Goal: Information Seeking & Learning: Learn about a topic

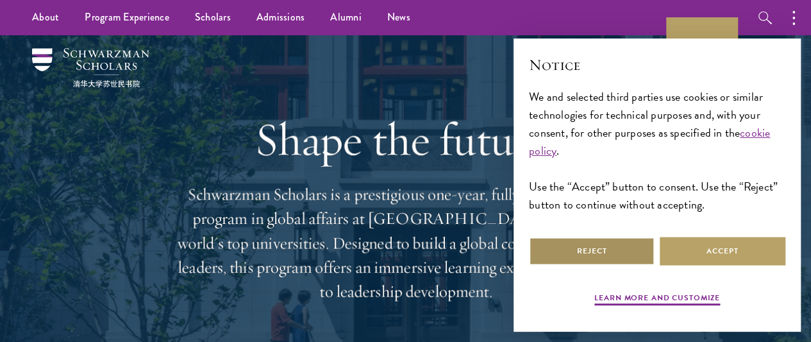
click at [612, 253] on button "Reject" at bounding box center [592, 251] width 126 height 29
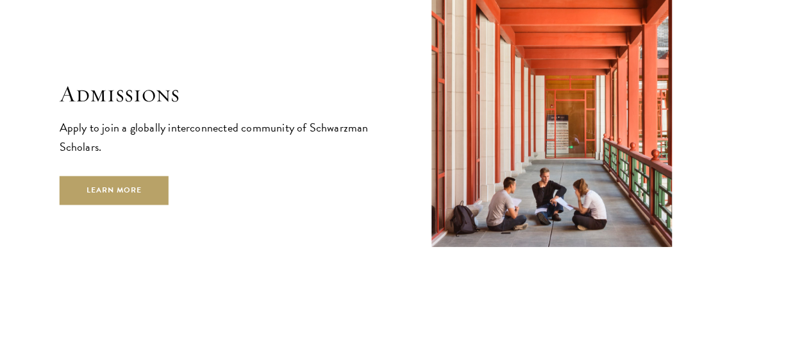
scroll to position [2027, 0]
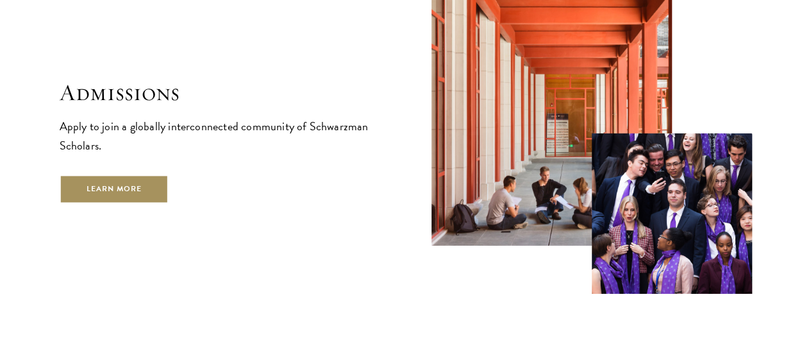
click at [169, 202] on link "Learn More" at bounding box center [115, 188] width 110 height 29
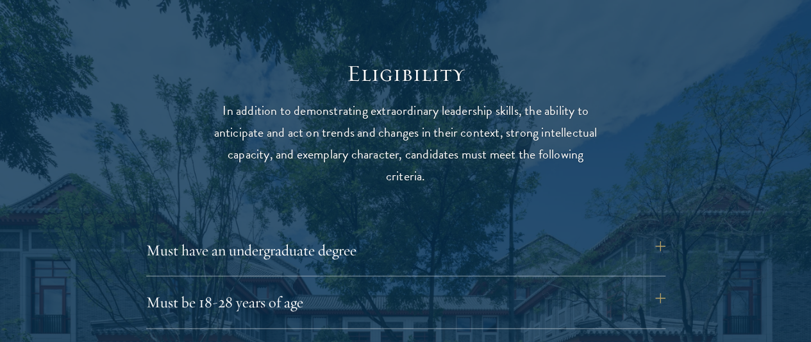
scroll to position [1744, 0]
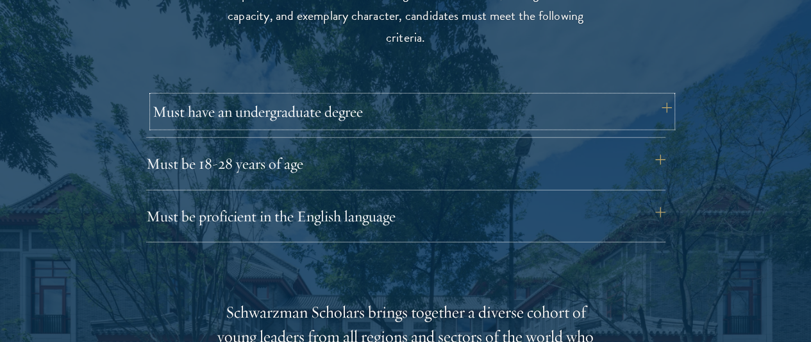
click at [659, 98] on button "Must have an undergraduate degree" at bounding box center [412, 111] width 519 height 31
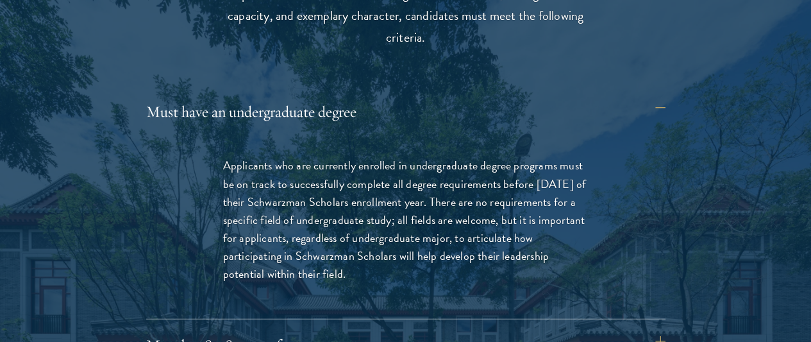
click at [524, 196] on p "Applicants who are currently enrolled in undergraduate degree programs must be …" at bounding box center [406, 219] width 366 height 126
